Goal: Task Accomplishment & Management: Complete application form

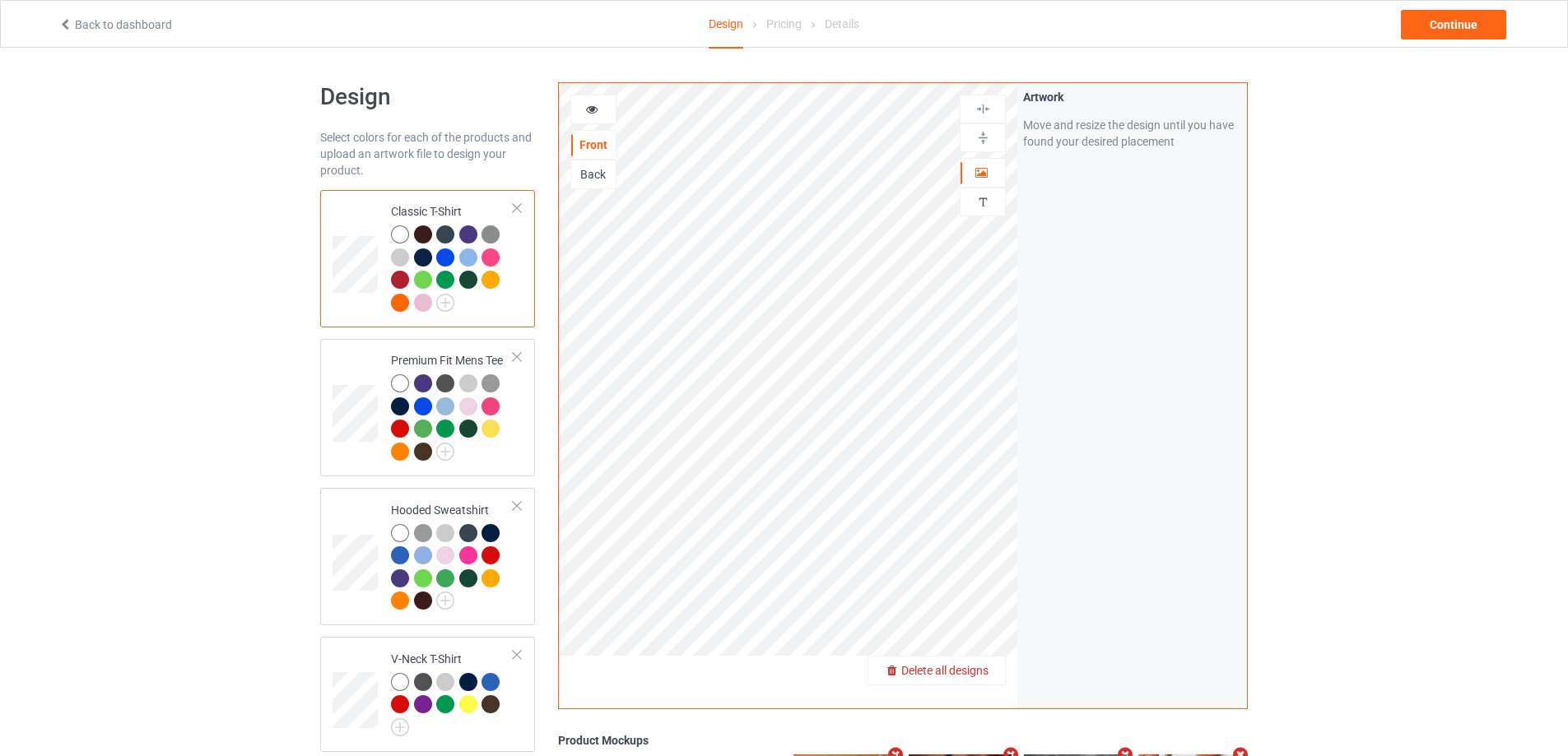
click at [982, 677] on span "Delete all designs" at bounding box center [944, 671] width 87 height 14
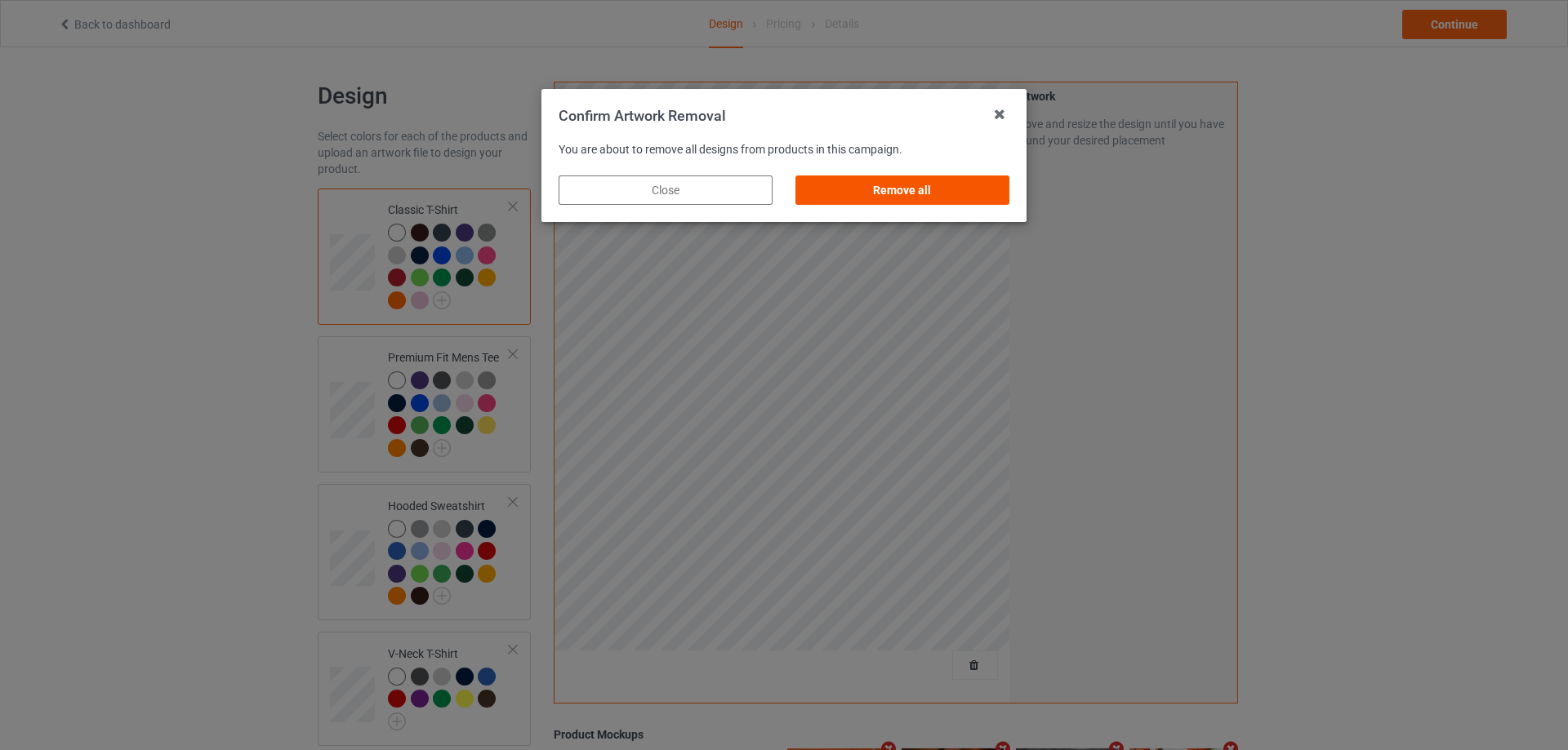
click at [911, 190] on div "Remove all" at bounding box center [901, 190] width 214 height 30
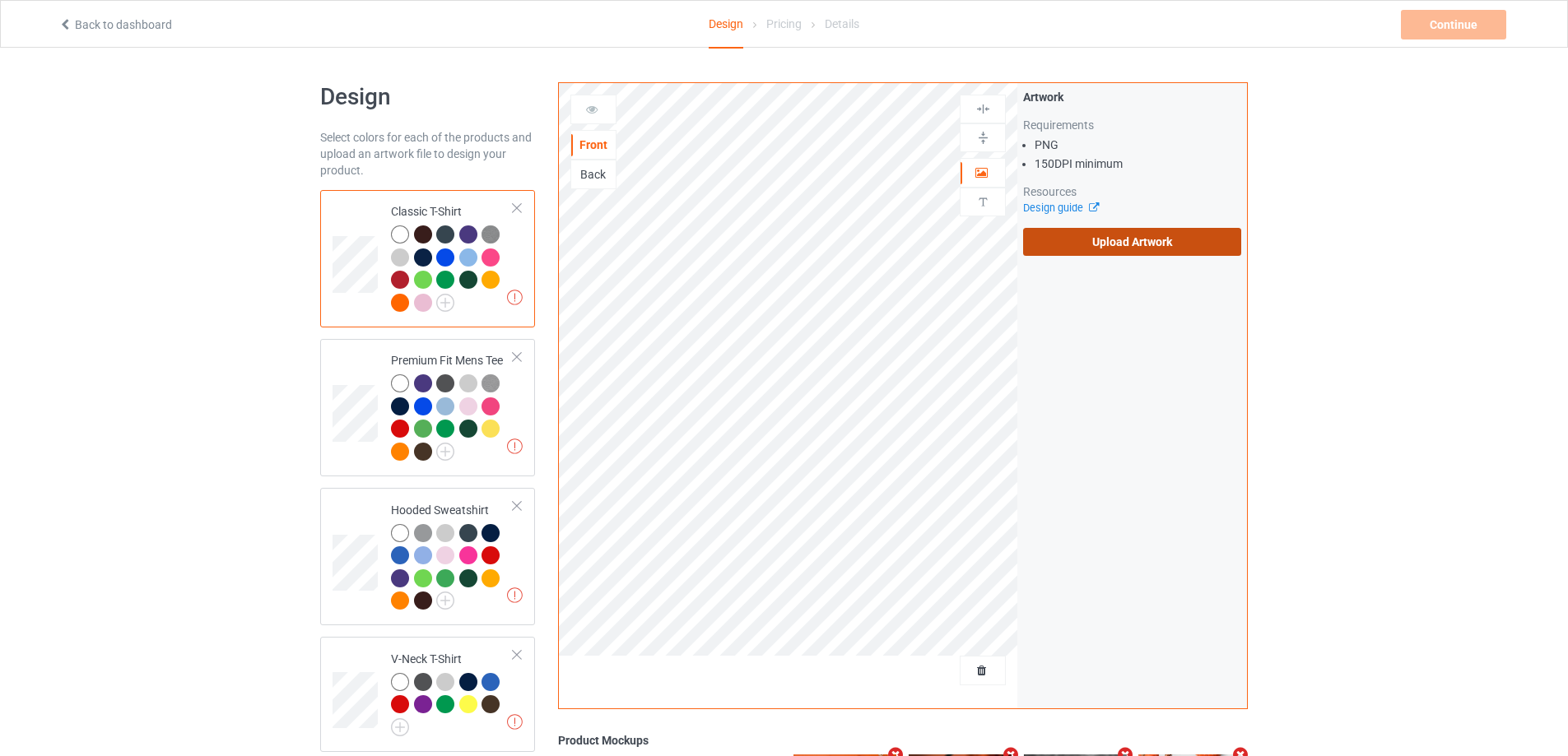
click at [1105, 245] on label "Upload Artwork" at bounding box center [1132, 242] width 218 height 28
click at [0, 0] on input "Upload Artwork" at bounding box center [0, 0] width 0 height 0
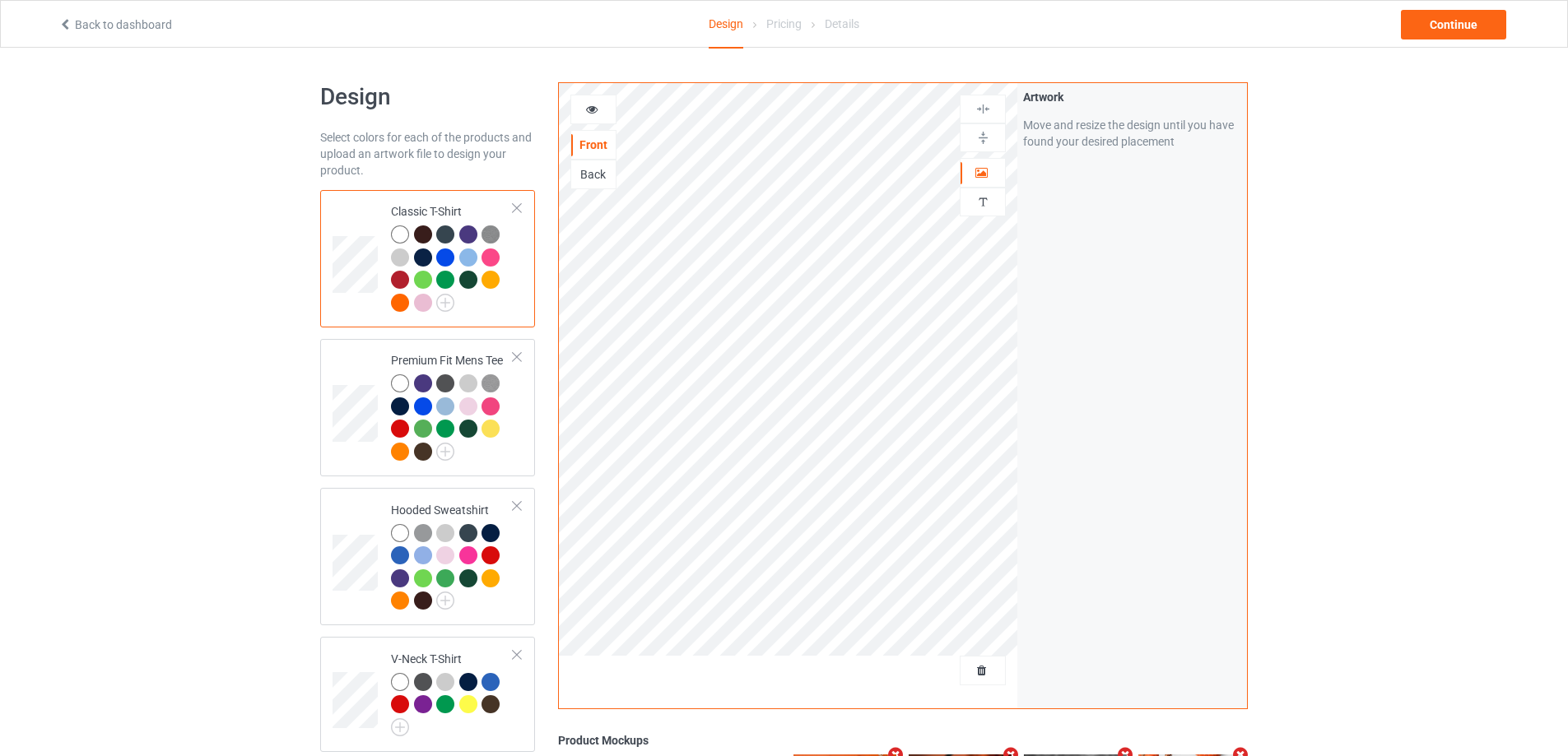
click at [1006, 679] on div at bounding box center [788, 677] width 459 height 42
click at [973, 664] on span "Delete all designs" at bounding box center [944, 671] width 87 height 14
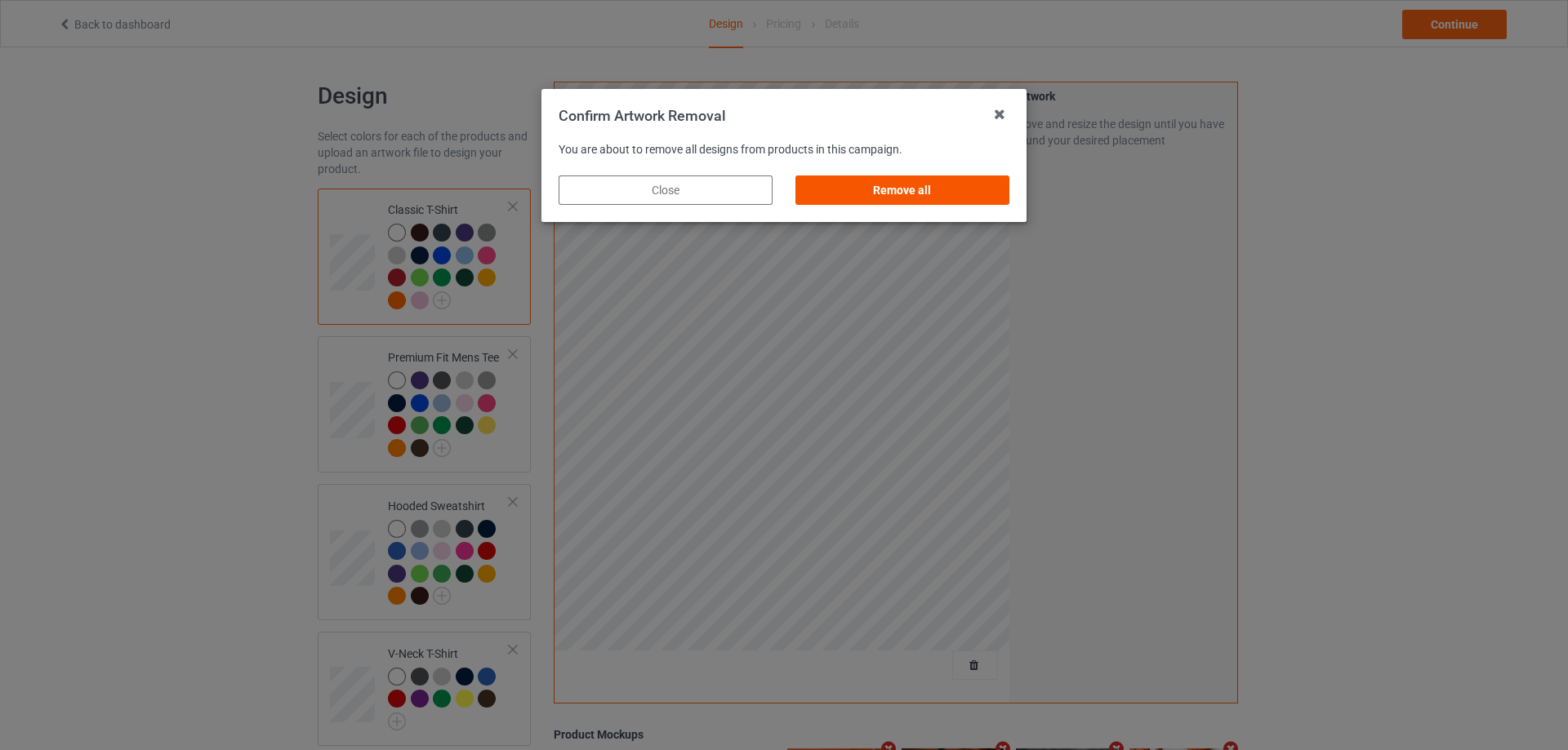
click at [929, 179] on div "Remove all" at bounding box center [901, 190] width 214 height 30
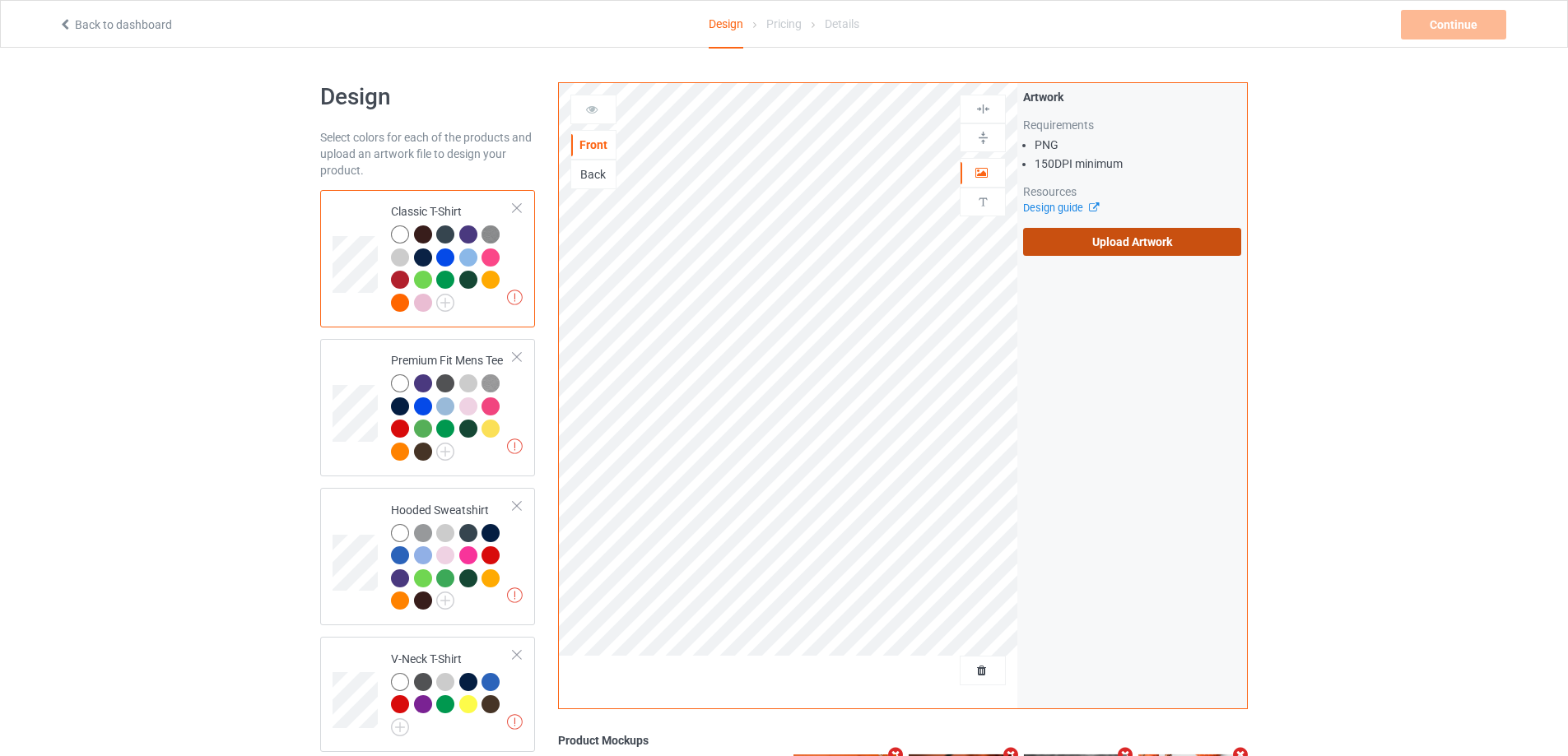
click at [1115, 243] on label "Upload Artwork" at bounding box center [1132, 242] width 218 height 28
click at [0, 0] on input "Upload Artwork" at bounding box center [0, 0] width 0 height 0
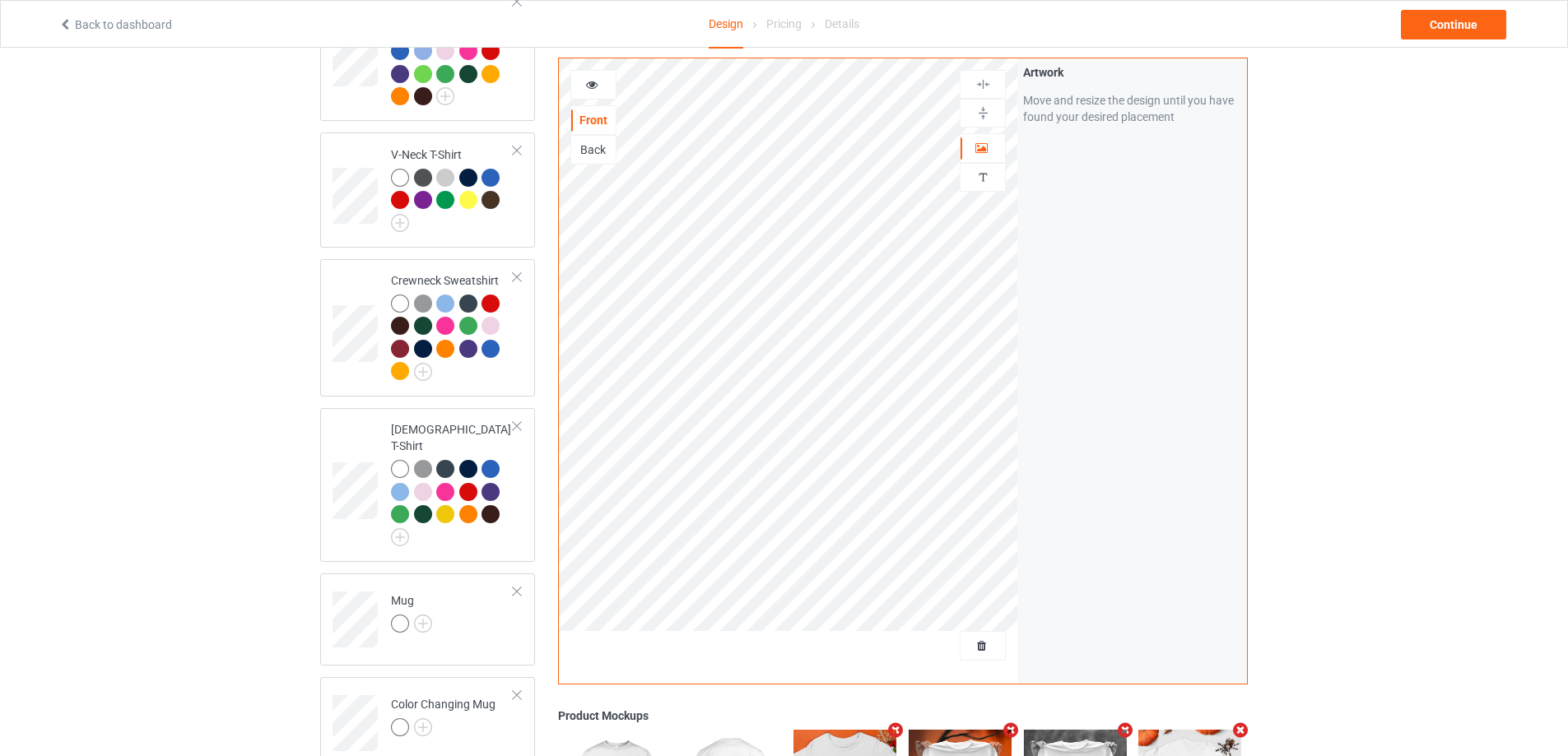
scroll to position [823, 0]
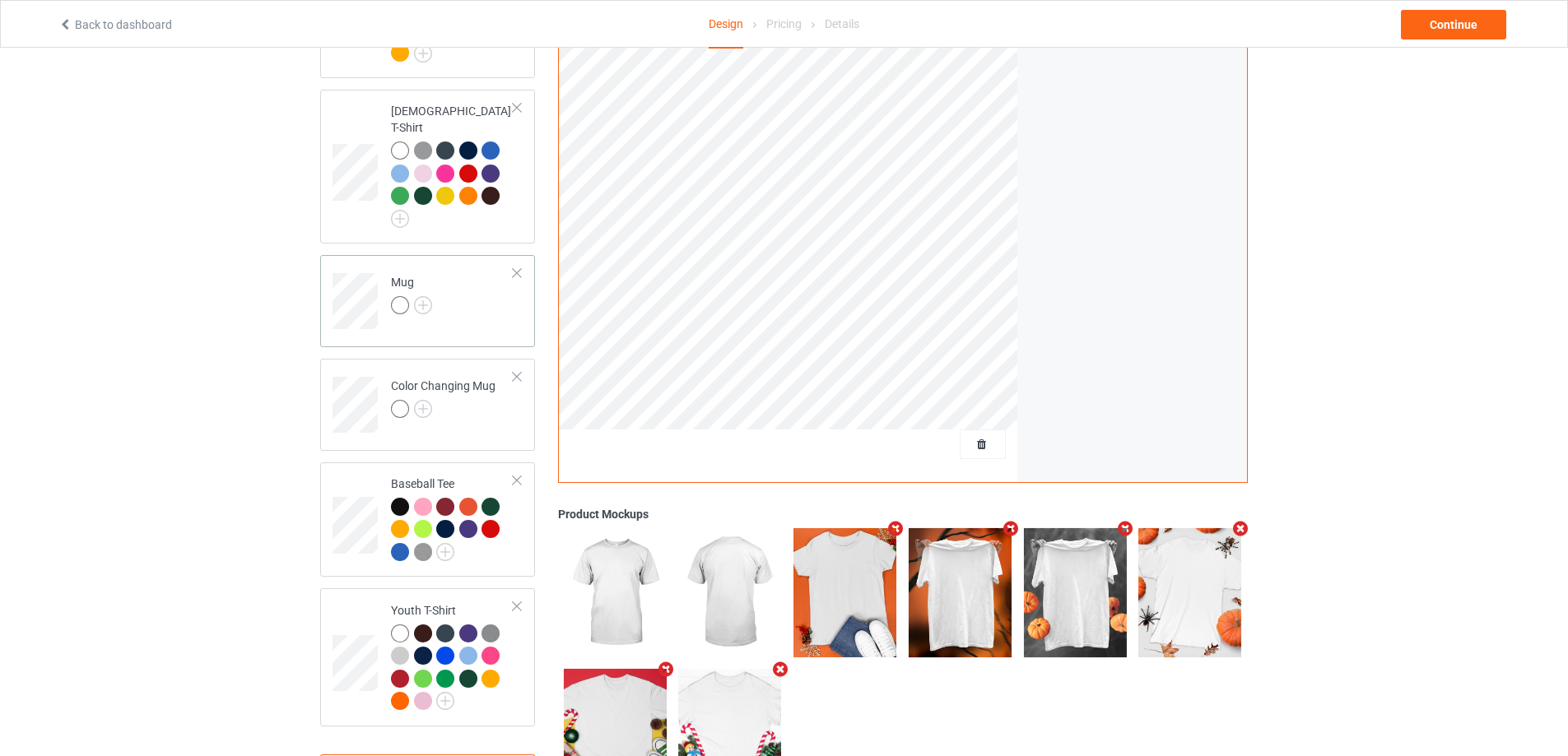
click at [496, 295] on td "Mug" at bounding box center [452, 296] width 141 height 69
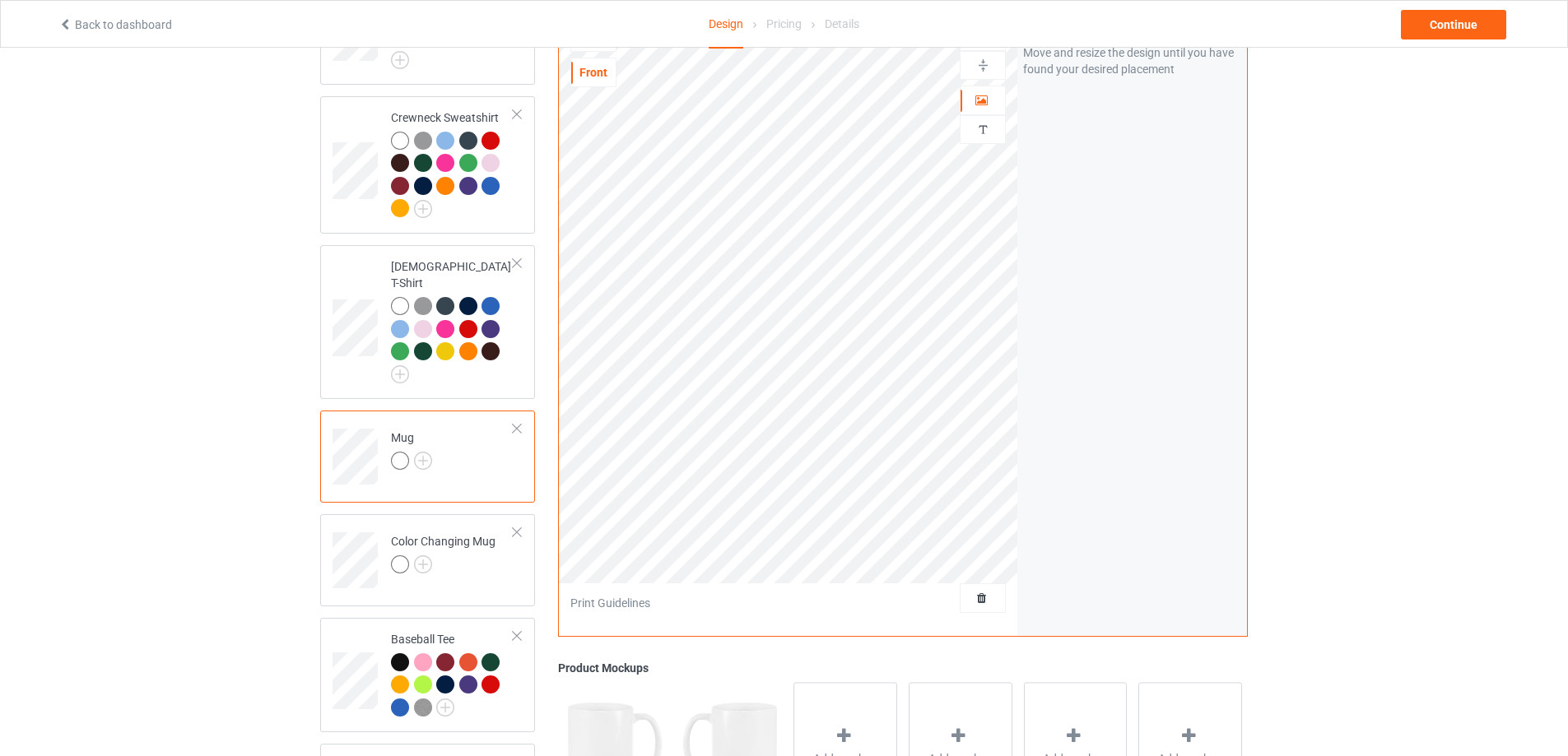
scroll to position [494, 0]
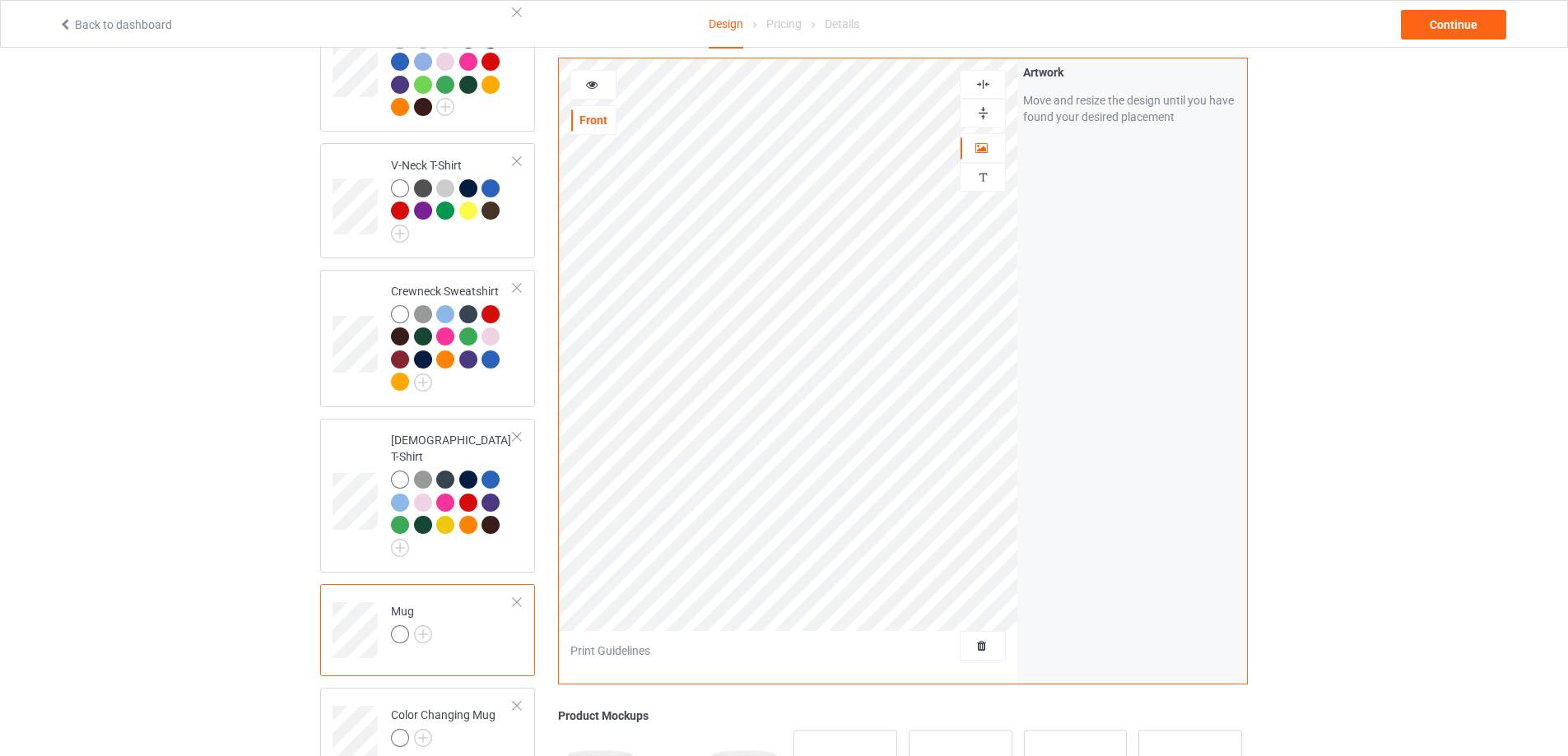
click at [983, 102] on div at bounding box center [983, 113] width 46 height 29
click at [977, 112] on img at bounding box center [983, 113] width 15 height 15
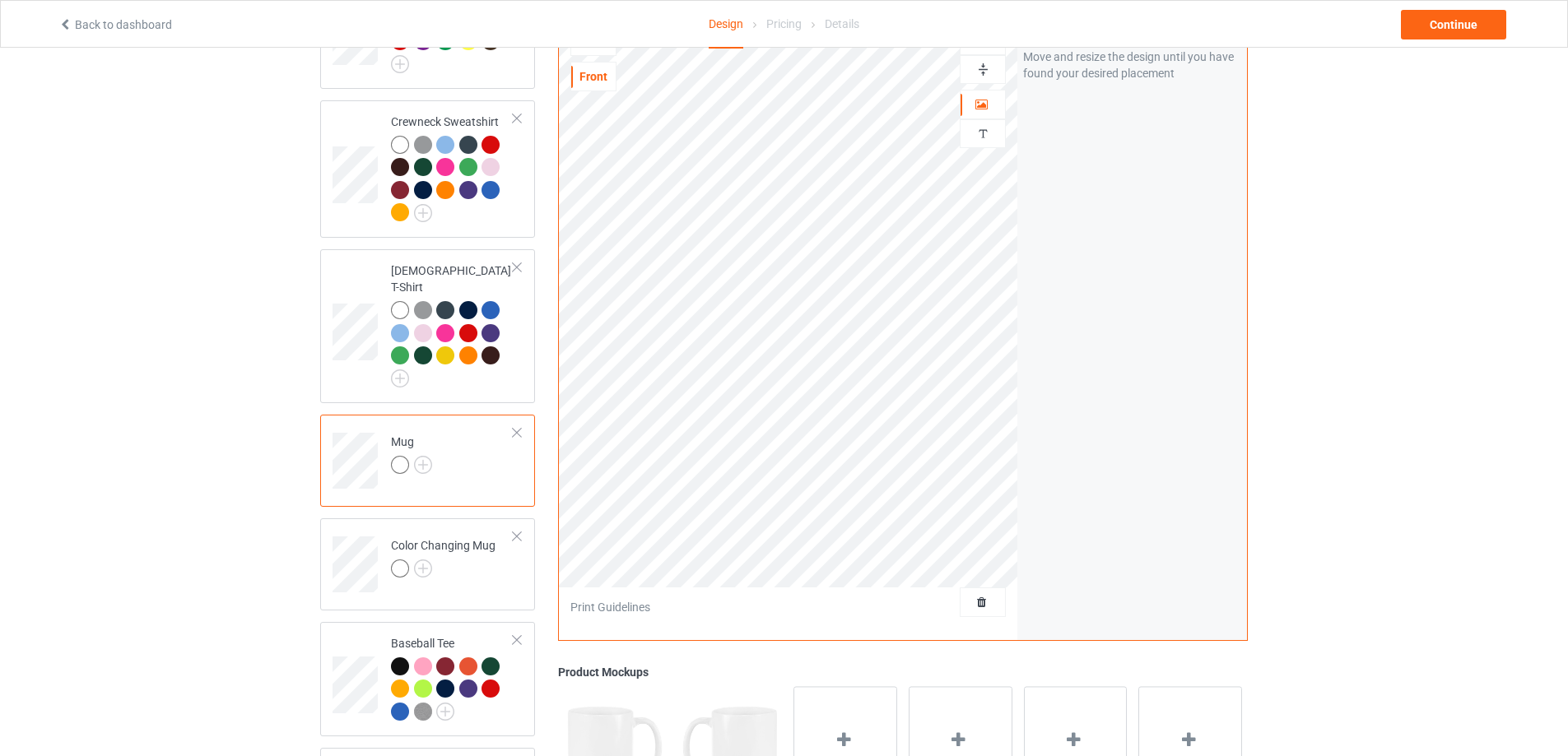
scroll to position [887, 0]
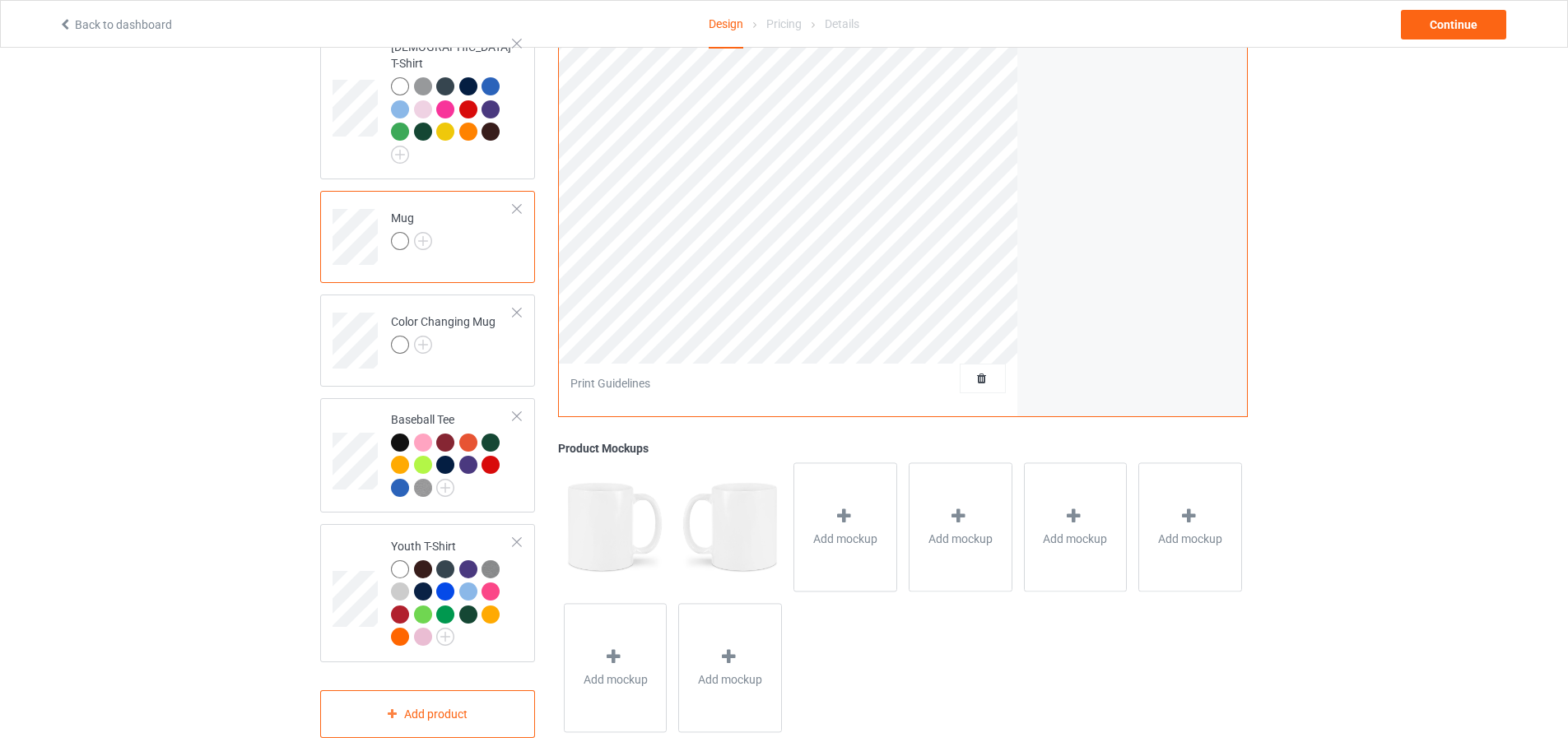
click at [1460, 11] on div "Continue" at bounding box center [1453, 24] width 105 height 30
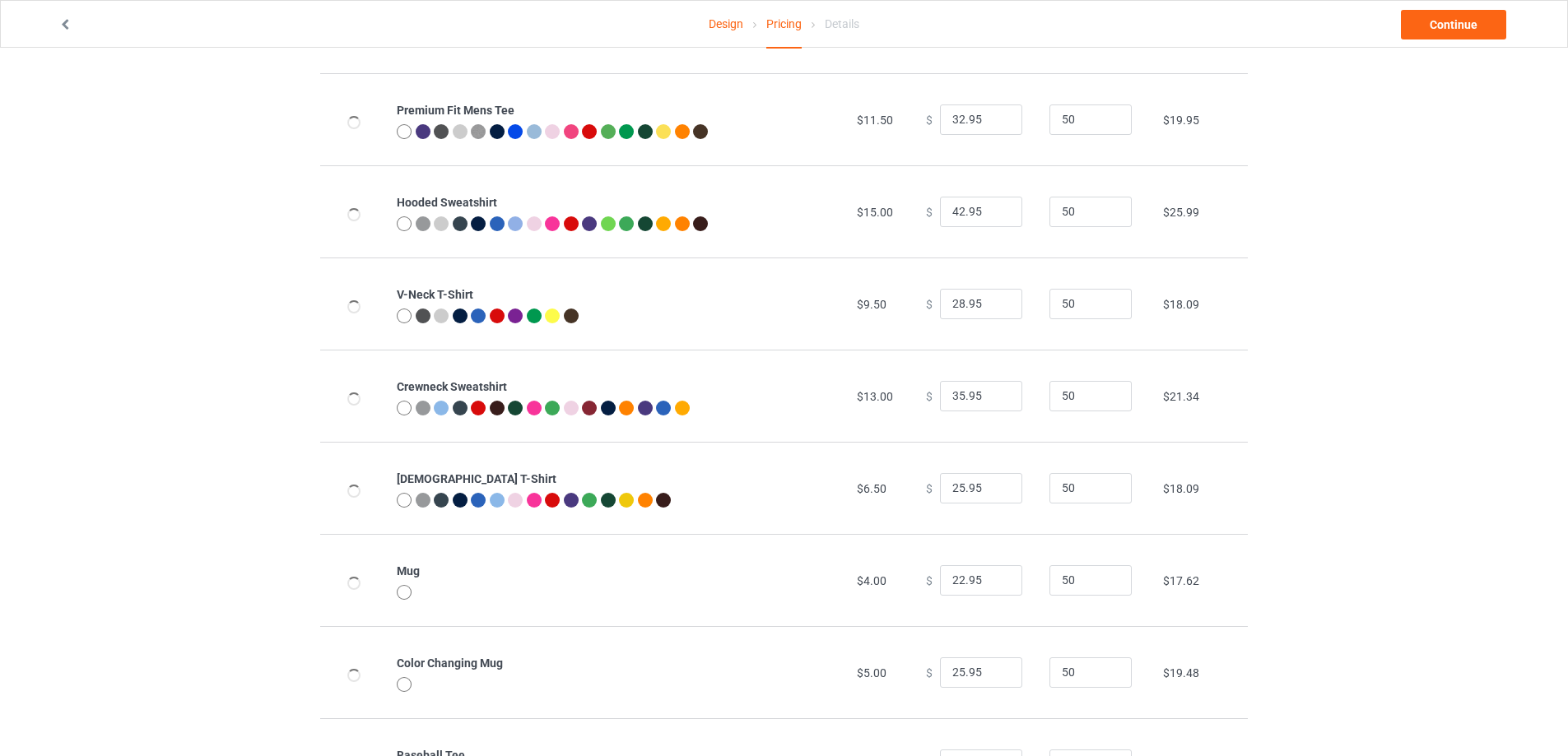
scroll to position [363, 0]
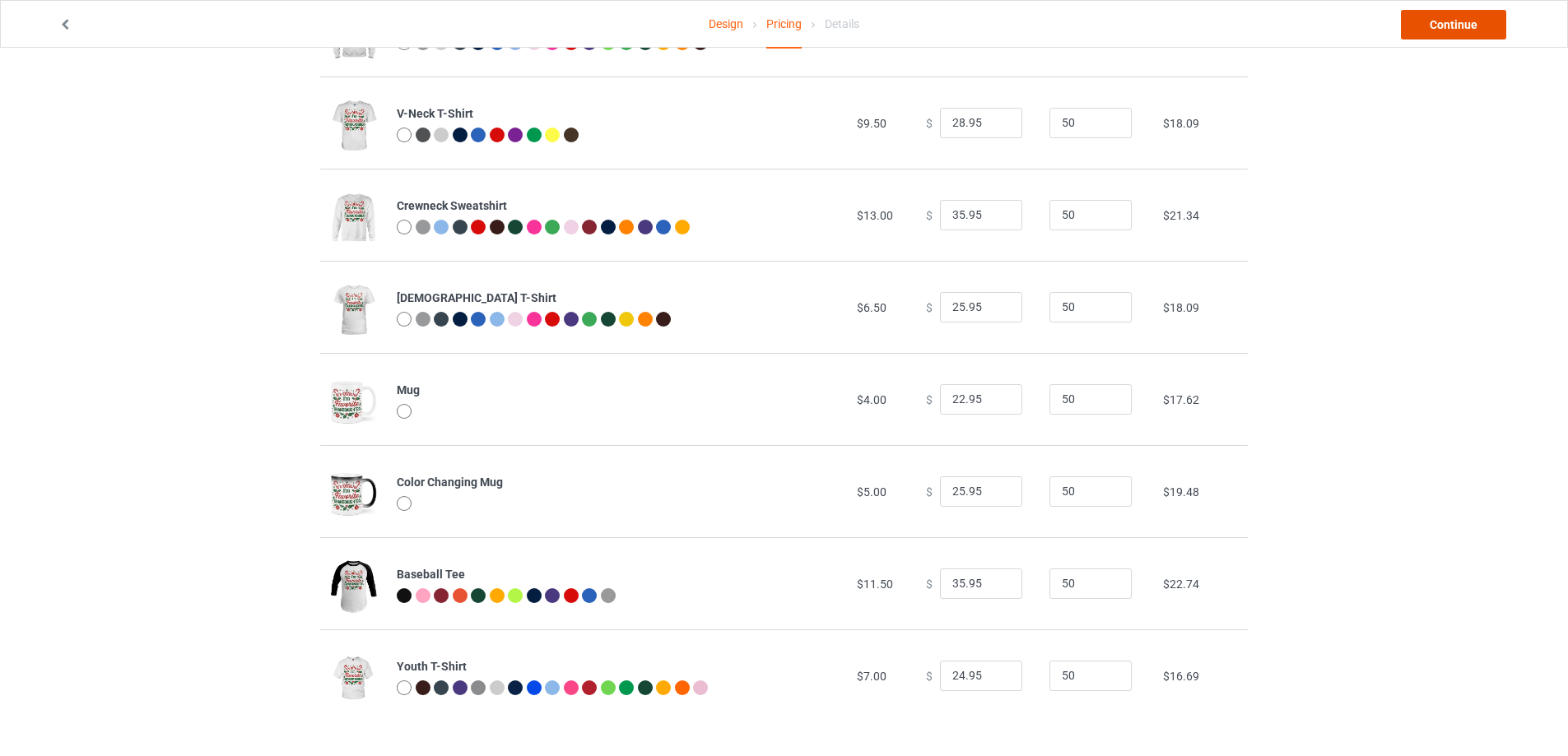
click at [1419, 27] on link "Continue" at bounding box center [1453, 24] width 105 height 30
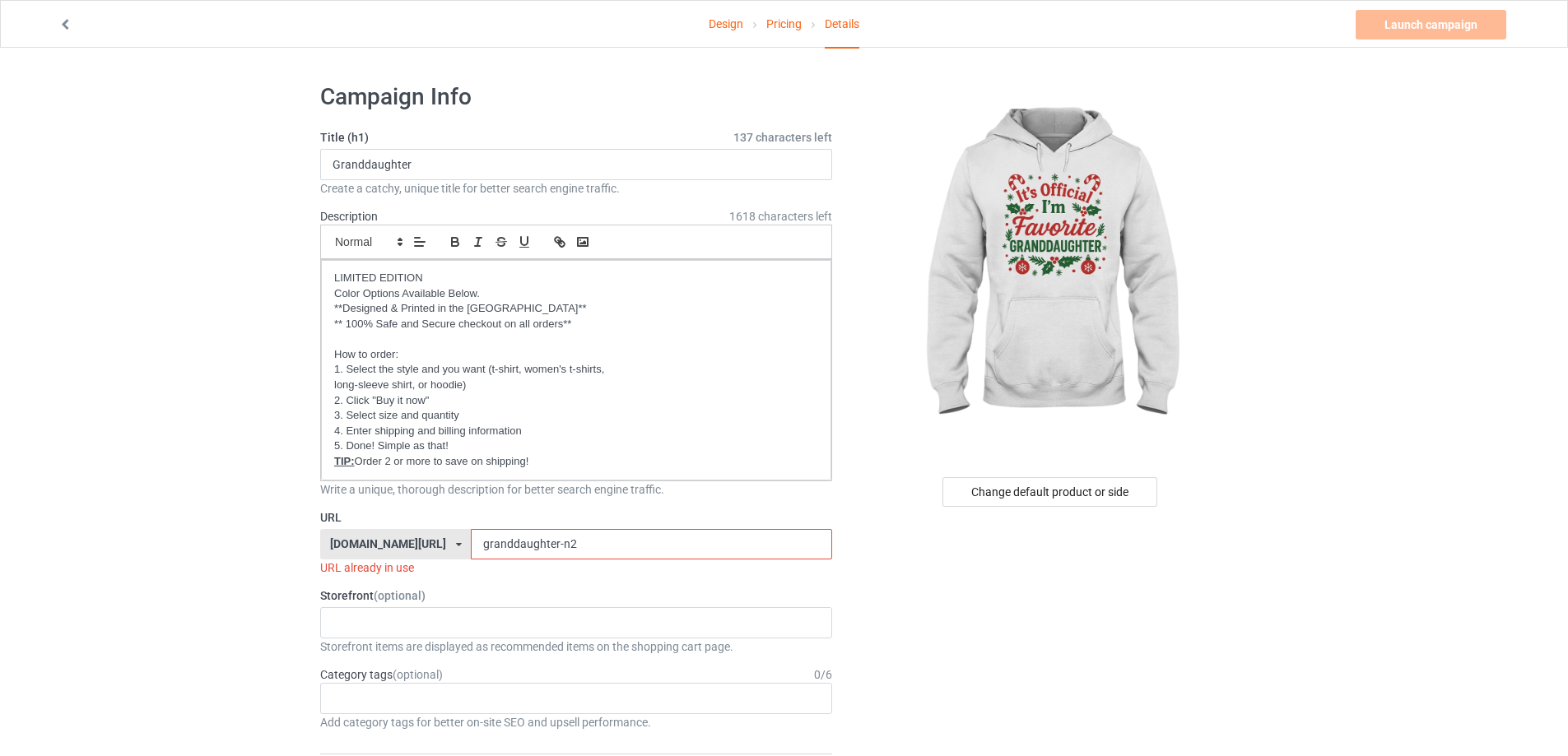
drag, startPoint x: 567, startPoint y: 543, endPoint x: 485, endPoint y: 541, distance: 82.0
click at [485, 541] on input "granddaughter-n2" at bounding box center [651, 544] width 361 height 31
click at [560, 546] on input "grand-dau11" at bounding box center [651, 544] width 361 height 31
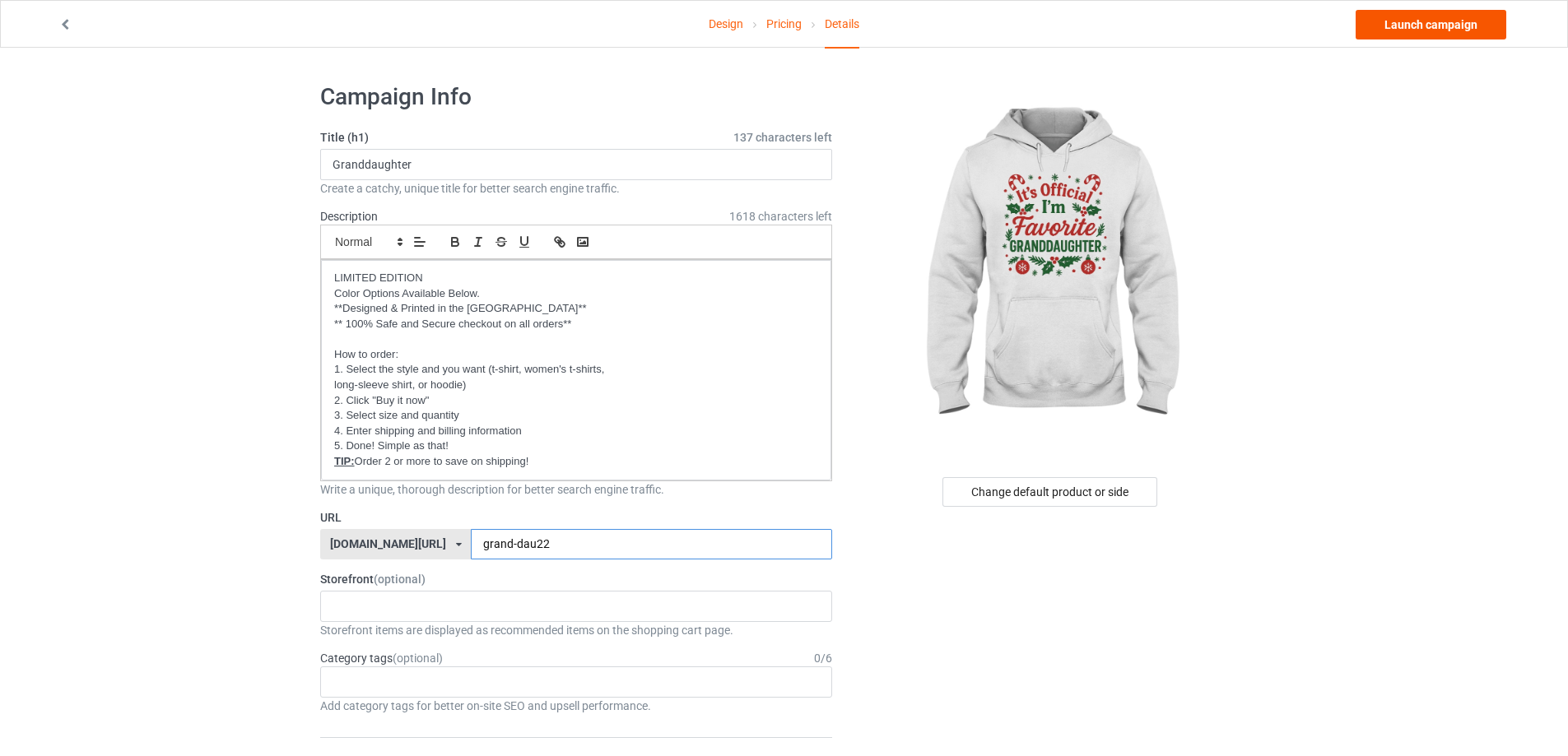
type input "grand-dau22"
click at [1394, 26] on link "Launch campaign" at bounding box center [1431, 24] width 151 height 30
